Goal: Transaction & Acquisition: Book appointment/travel/reservation

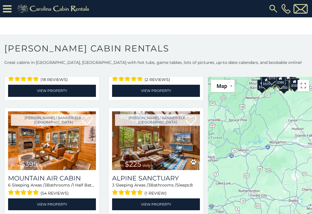
scroll to position [1471, 0]
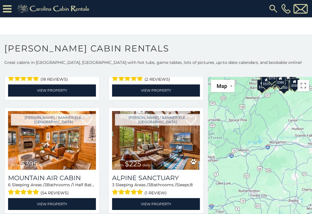
click at [162, 203] on link "View Property" at bounding box center [156, 204] width 88 height 12
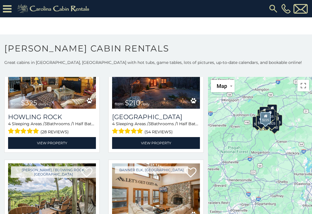
scroll to position [1646, 0]
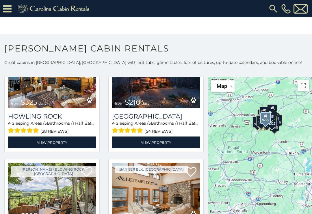
click at [161, 143] on link "View Property" at bounding box center [156, 142] width 88 height 12
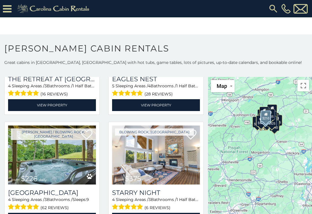
scroll to position [2155, 0]
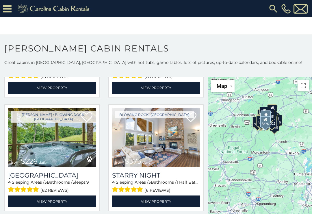
click at [159, 203] on link "View Property" at bounding box center [156, 201] width 88 height 12
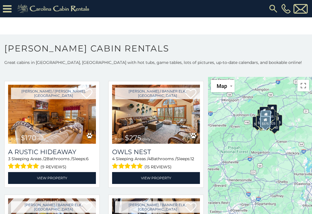
scroll to position [2292, 0]
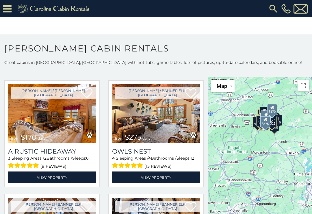
click at [61, 176] on link "View Property" at bounding box center [52, 177] width 88 height 12
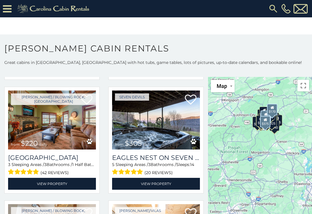
scroll to position [2515, 0]
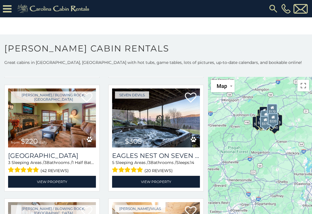
click at [67, 184] on link "View Property" at bounding box center [52, 182] width 88 height 12
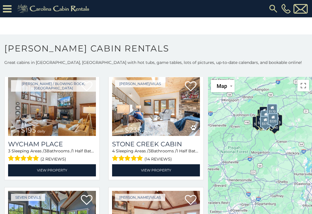
scroll to position [2641, 0]
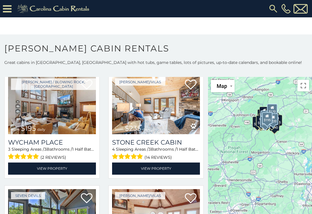
click at [63, 166] on link "View Property" at bounding box center [52, 168] width 88 height 12
click at [13, 9] on link at bounding box center [54, 7] width 83 height 14
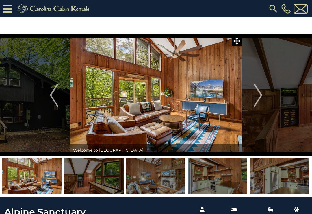
click at [263, 94] on button "Next" at bounding box center [258, 94] width 32 height 121
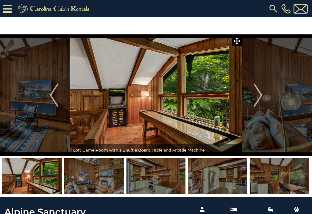
click at [259, 95] on img "Next" at bounding box center [258, 95] width 9 height 23
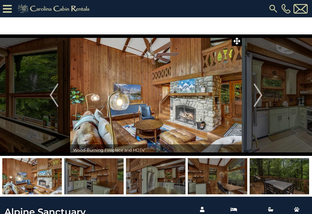
click at [264, 91] on button "Next" at bounding box center [258, 94] width 32 height 121
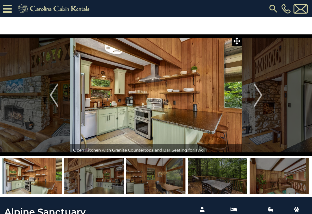
click at [260, 95] on img "Next" at bounding box center [258, 95] width 9 height 23
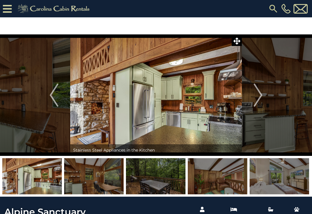
click at [261, 92] on img "Next" at bounding box center [258, 95] width 9 height 23
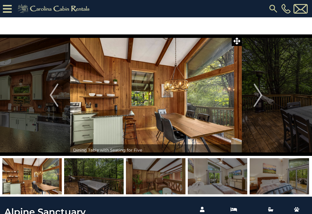
click at [262, 94] on img "Next" at bounding box center [258, 95] width 9 height 23
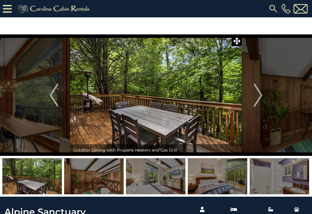
click at [262, 91] on img "Next" at bounding box center [258, 95] width 9 height 23
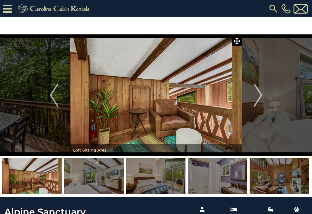
click at [262, 94] on img "Next" at bounding box center [258, 95] width 9 height 23
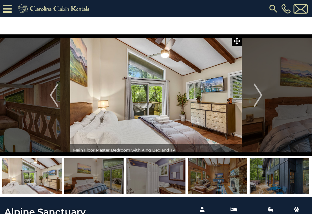
click at [260, 94] on img "Next" at bounding box center [258, 95] width 9 height 23
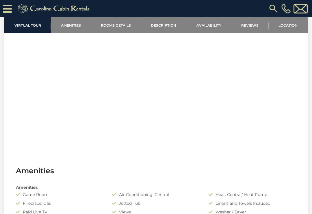
scroll to position [246, 0]
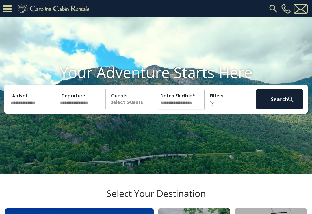
click at [215, 106] on img at bounding box center [213, 104] width 6 height 6
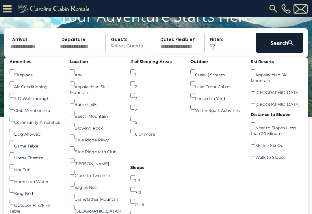
scroll to position [53, 0]
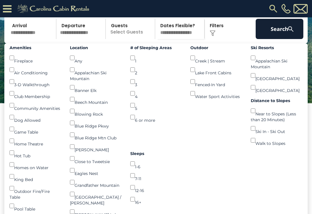
click at [78, 116] on div "Blowing Rock ()" at bounding box center [96, 111] width 52 height 12
click at [26, 34] on input "text" at bounding box center [33, 29] width 48 height 20
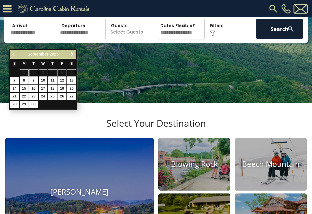
click at [74, 55] on span "Next" at bounding box center [72, 54] width 5 height 5
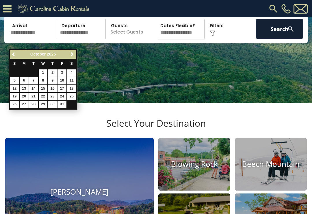
click at [63, 70] on link "3" at bounding box center [61, 72] width 9 height 7
type input "*******"
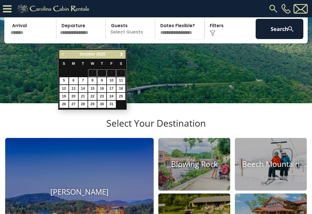
click at [64, 77] on link "5" at bounding box center [64, 80] width 9 height 7
type input "*******"
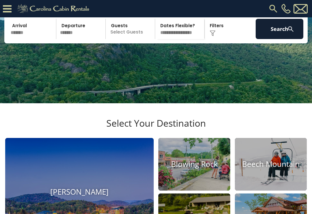
click at [137, 39] on p "Select Guests" at bounding box center [130, 29] width 47 height 20
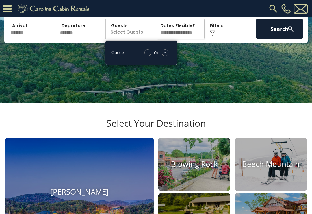
click at [168, 56] on div "+" at bounding box center [165, 52] width 7 height 7
click at [170, 56] on div "- 1 + +" at bounding box center [157, 52] width 29 height 7
click at [168, 56] on div "+" at bounding box center [165, 52] width 7 height 7
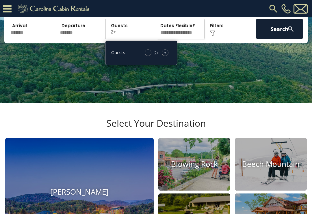
click at [167, 56] on div "+" at bounding box center [165, 52] width 7 height 7
click at [168, 56] on div "+" at bounding box center [165, 52] width 7 height 7
click at [277, 37] on button "Search" at bounding box center [280, 29] width 48 height 20
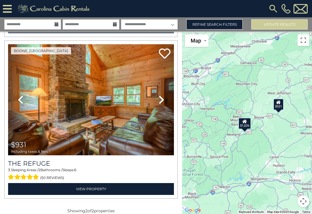
scroll to position [171, 0]
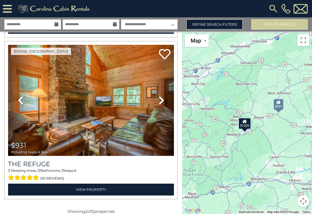
click at [112, 186] on link "View Property" at bounding box center [91, 189] width 166 height 12
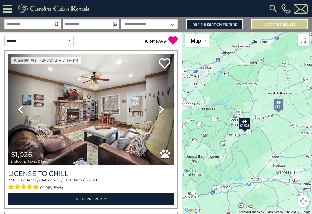
scroll to position [0, 0]
